Goal: Task Accomplishment & Management: Manage account settings

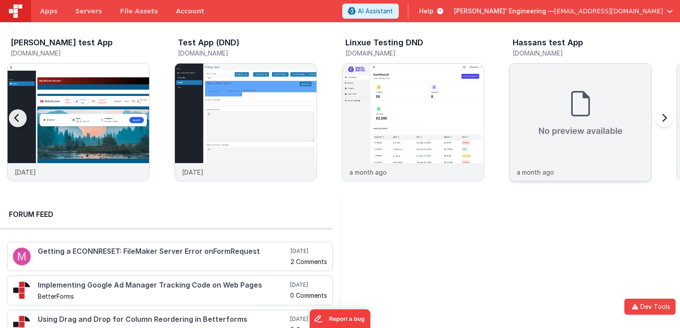
click at [551, 75] on img at bounding box center [581, 114] width 142 height 100
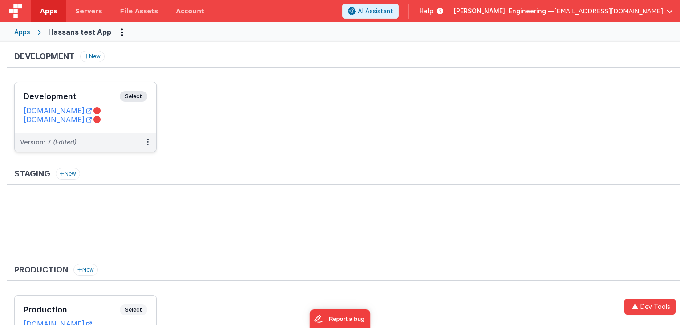
click at [134, 95] on span "Select" at bounding box center [134, 96] width 28 height 11
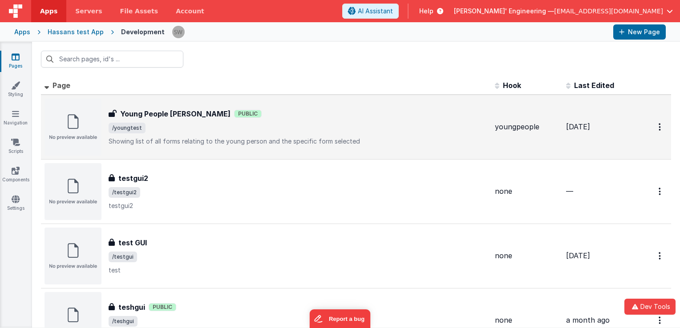
click at [184, 117] on h3 "Young People [PERSON_NAME]" at bounding box center [175, 114] width 110 height 11
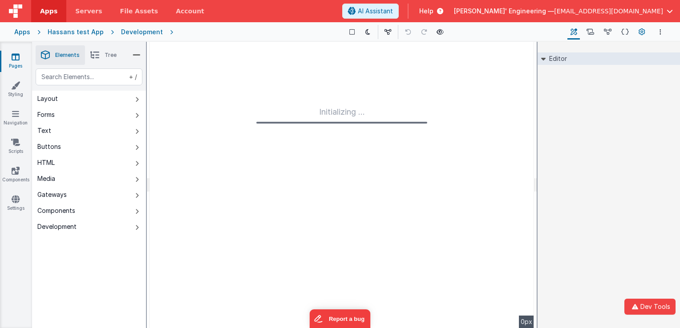
click at [637, 32] on button "Page Settings" at bounding box center [642, 31] width 12 height 15
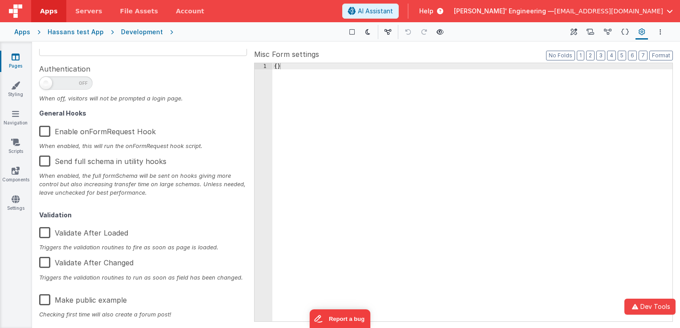
scroll to position [142, 0]
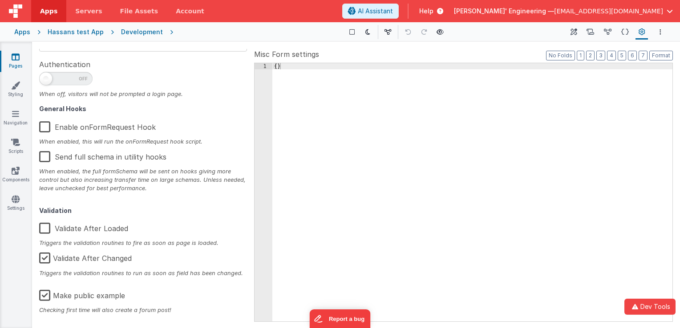
click at [130, 28] on div "Development" at bounding box center [142, 32] width 42 height 9
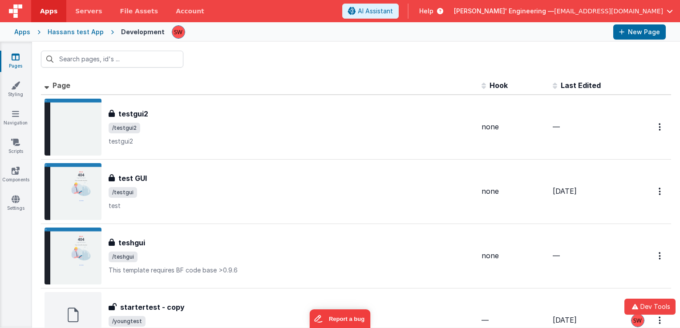
click at [134, 33] on div "Development" at bounding box center [143, 32] width 44 height 9
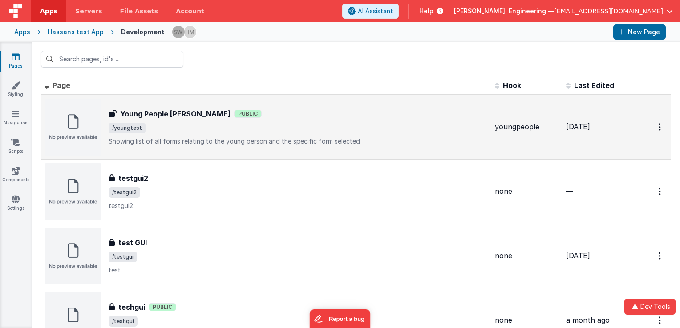
click at [316, 127] on span "/youngtest" at bounding box center [298, 128] width 379 height 11
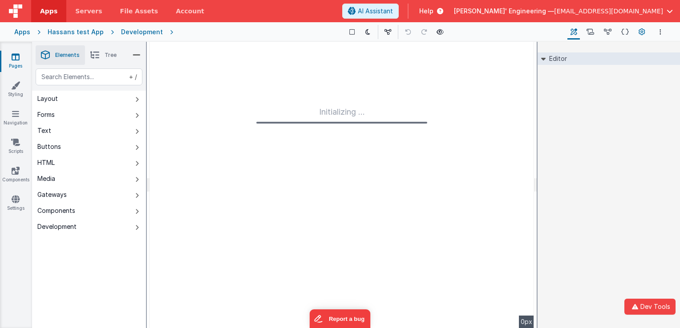
click at [644, 32] on icon at bounding box center [642, 32] width 7 height 9
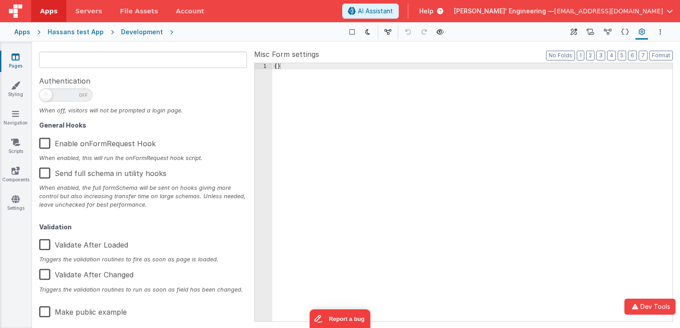
scroll to position [142, 0]
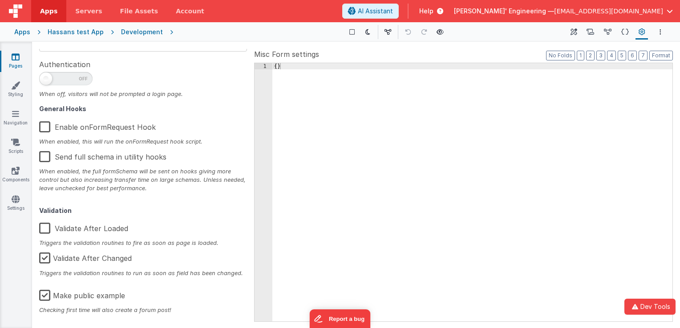
type input "FR_BF23E81C-C921-BA4B-918C-A32C75C4F78F"
type textarea "Showing list of all forms relating to the young person and the specific form se…"
type input "youngpeople"
checkbox input "false"
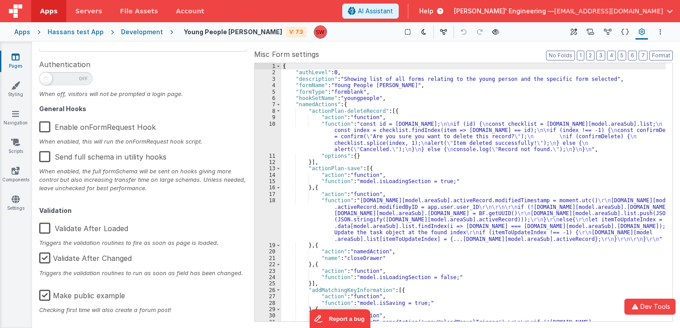
click at [133, 31] on div "Development" at bounding box center [142, 32] width 42 height 9
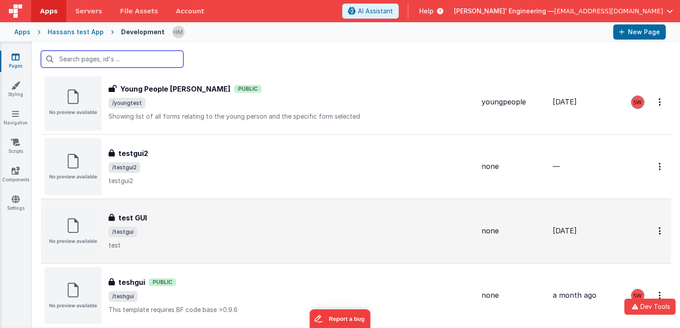
scroll to position [134, 0]
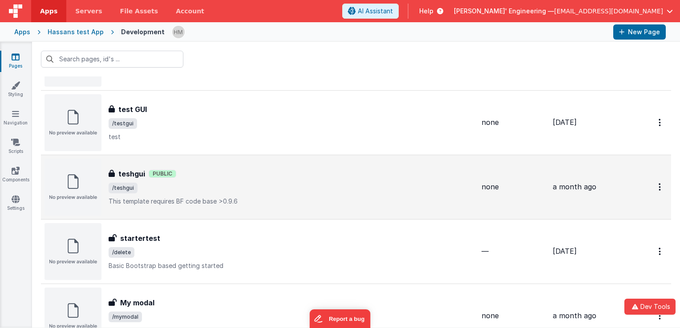
click at [197, 178] on div "teshgui Public" at bounding box center [292, 174] width 366 height 11
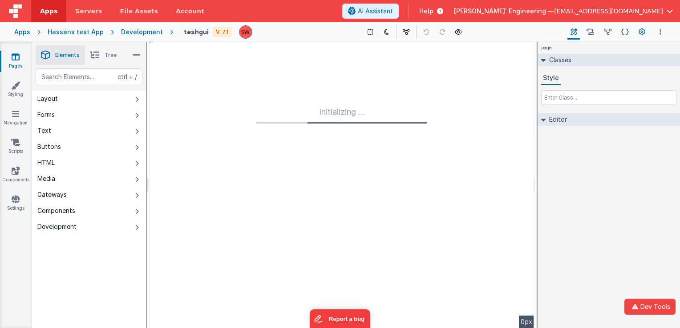
click at [643, 32] on icon at bounding box center [642, 32] width 7 height 9
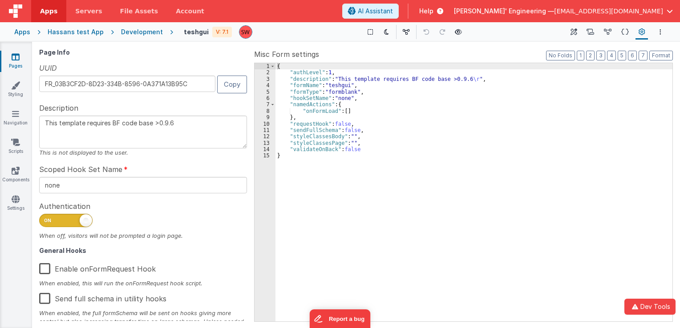
click at [142, 29] on div "Development" at bounding box center [142, 32] width 42 height 9
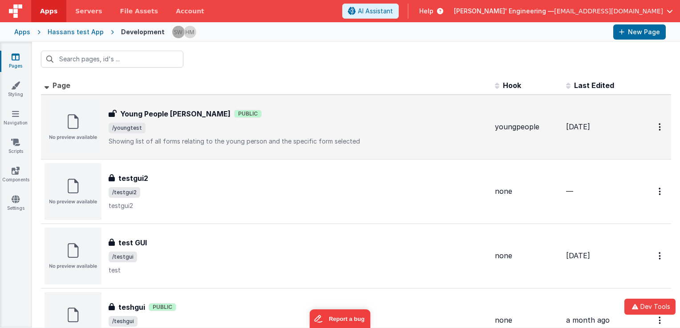
drag, startPoint x: 214, startPoint y: 110, endPoint x: 121, endPoint y: 113, distance: 92.2
click at [121, 113] on div "Young People [PERSON_NAME] Public" at bounding box center [298, 114] width 379 height 11
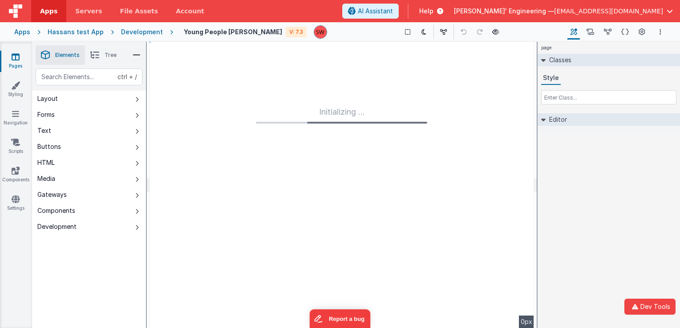
click at [131, 28] on div "Development" at bounding box center [142, 32] width 42 height 9
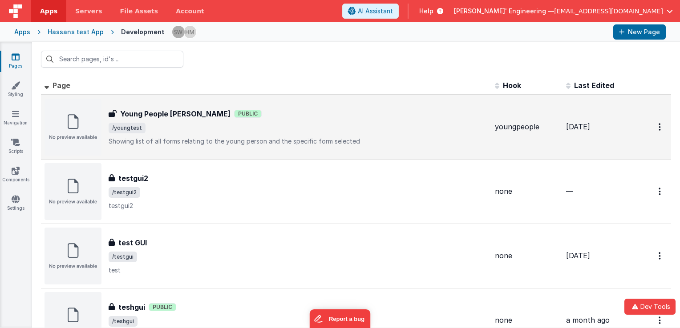
click at [178, 116] on h3 "Young People [PERSON_NAME]" at bounding box center [175, 114] width 110 height 11
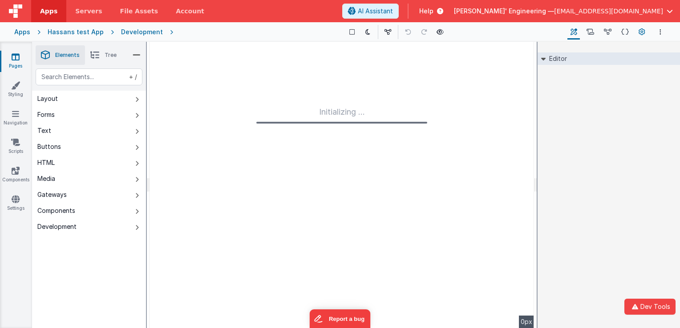
click at [637, 33] on button "Page Settings" at bounding box center [642, 31] width 12 height 15
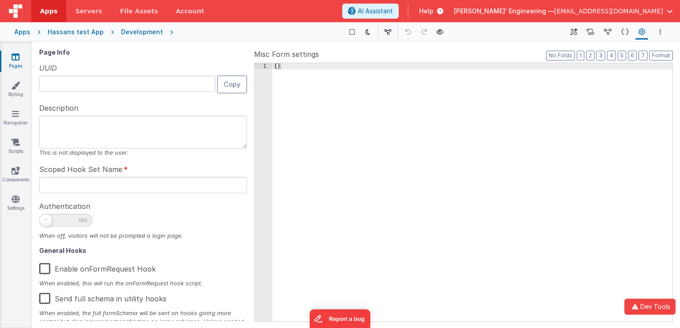
type input "FR_BF23E81C-C921-BA4B-918C-A32C75C4F78F"
type textarea "Showing list of all forms relating to the young person and the specific form se…"
type input "youngpeople"
checkbox input "false"
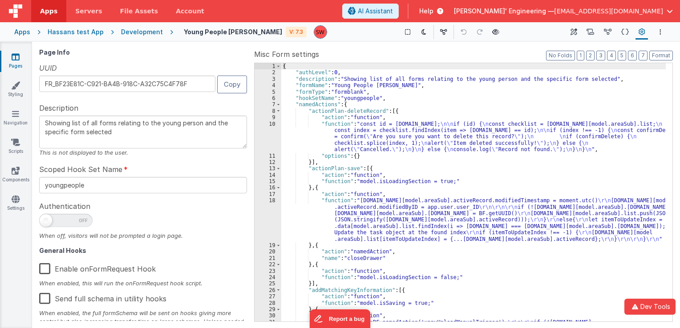
click at [137, 33] on div "Development" at bounding box center [142, 32] width 42 height 9
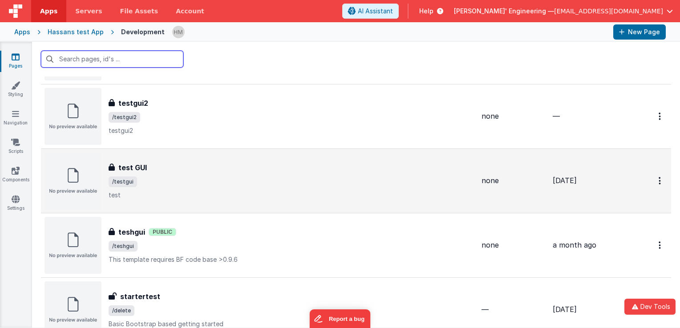
scroll to position [134, 0]
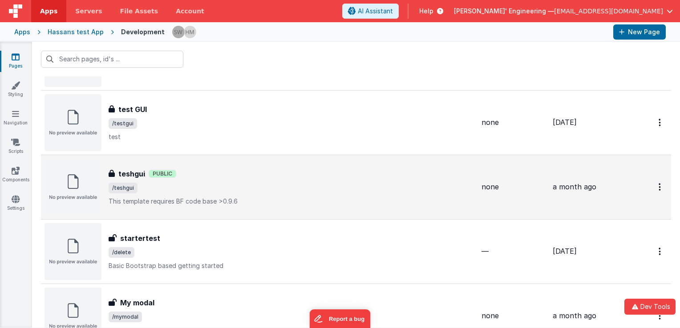
click at [225, 178] on div "teshgui Public" at bounding box center [292, 174] width 366 height 11
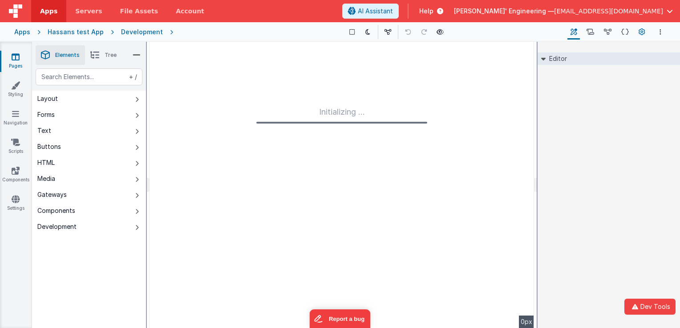
click at [641, 31] on icon at bounding box center [642, 32] width 7 height 9
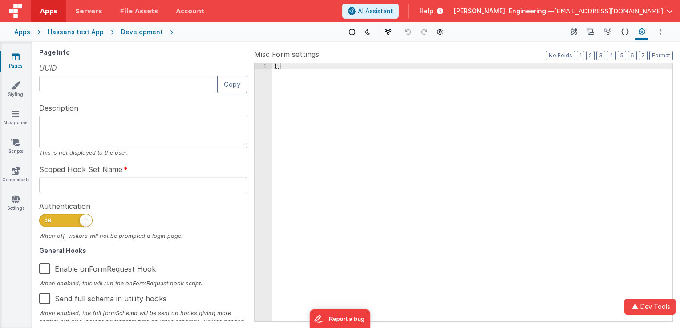
type input "FR_03B3CF2D-8D23-334B-8596-0A371A13B95C"
type textarea "This template requires BF code base >0.9.6"
type input "none"
checkbox input "true"
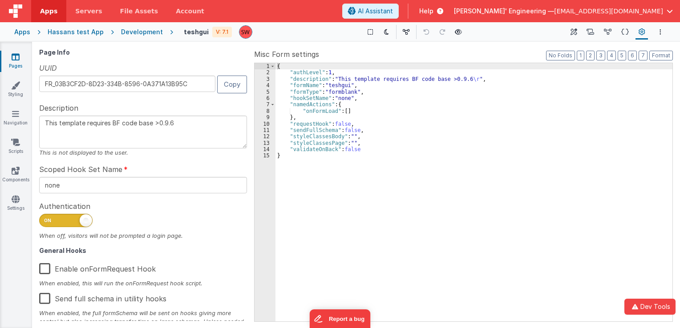
click at [22, 32] on div "Apps" at bounding box center [22, 32] width 16 height 9
